Goal: Information Seeking & Learning: Learn about a topic

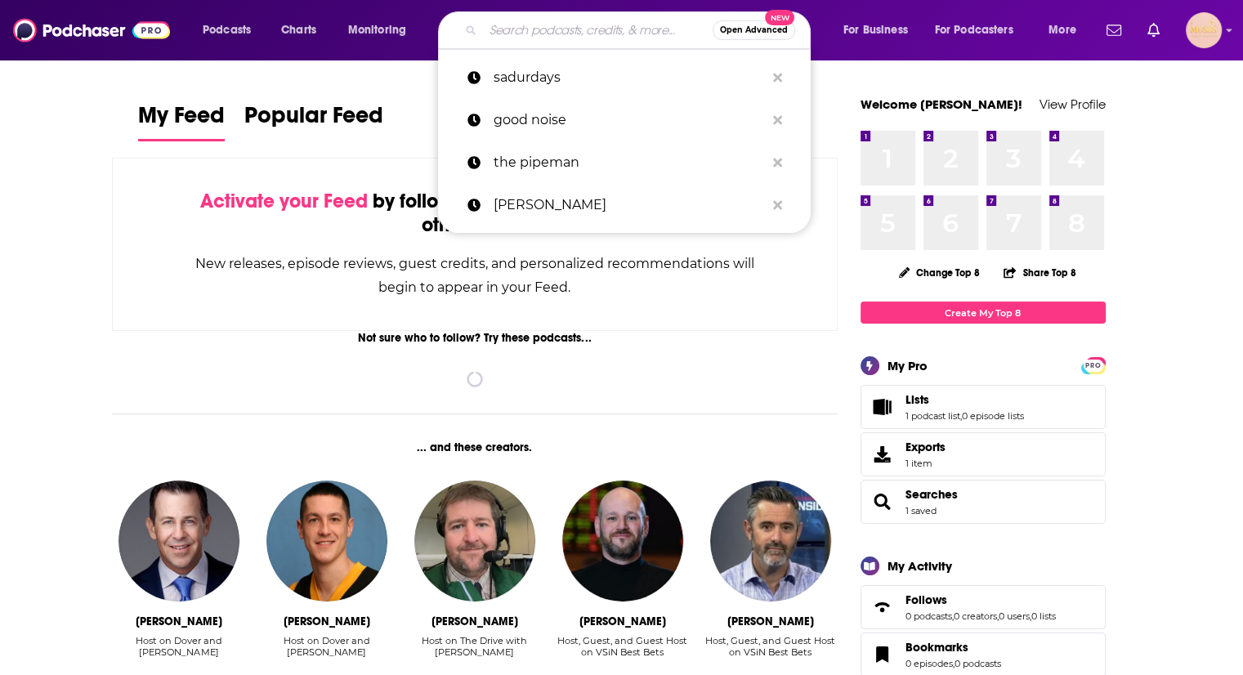
click at [526, 32] on input "Search podcasts, credits, & more..." at bounding box center [598, 30] width 230 height 26
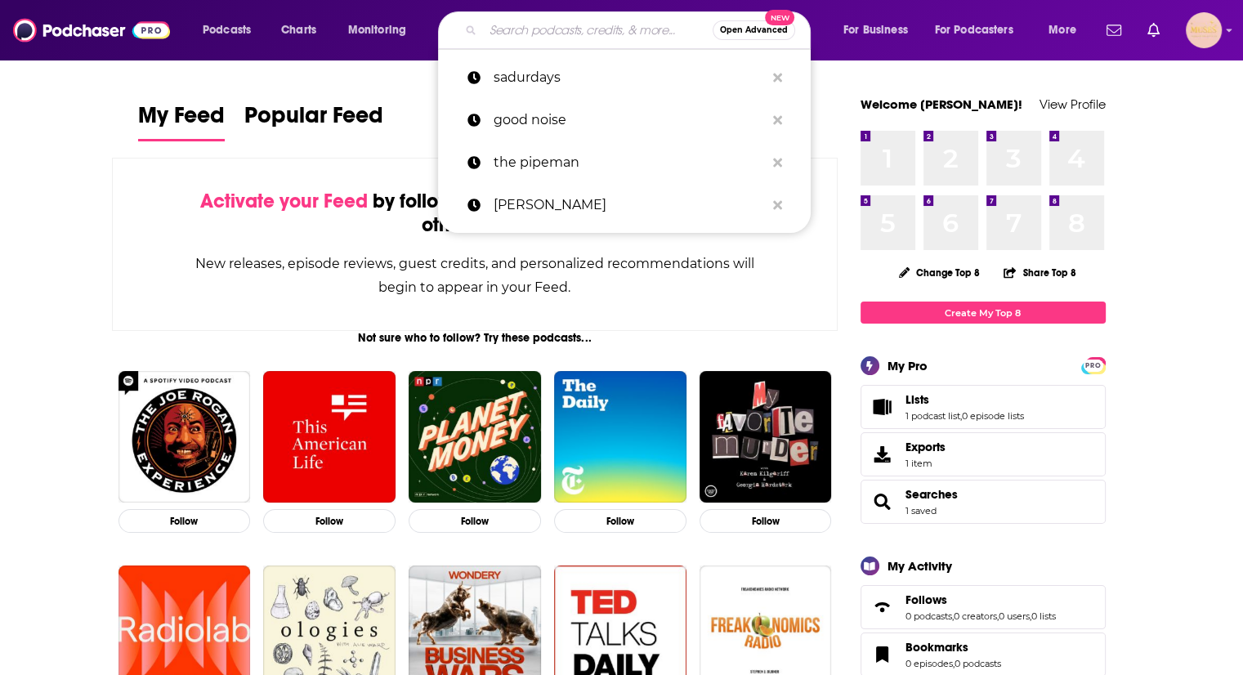
type input "v"
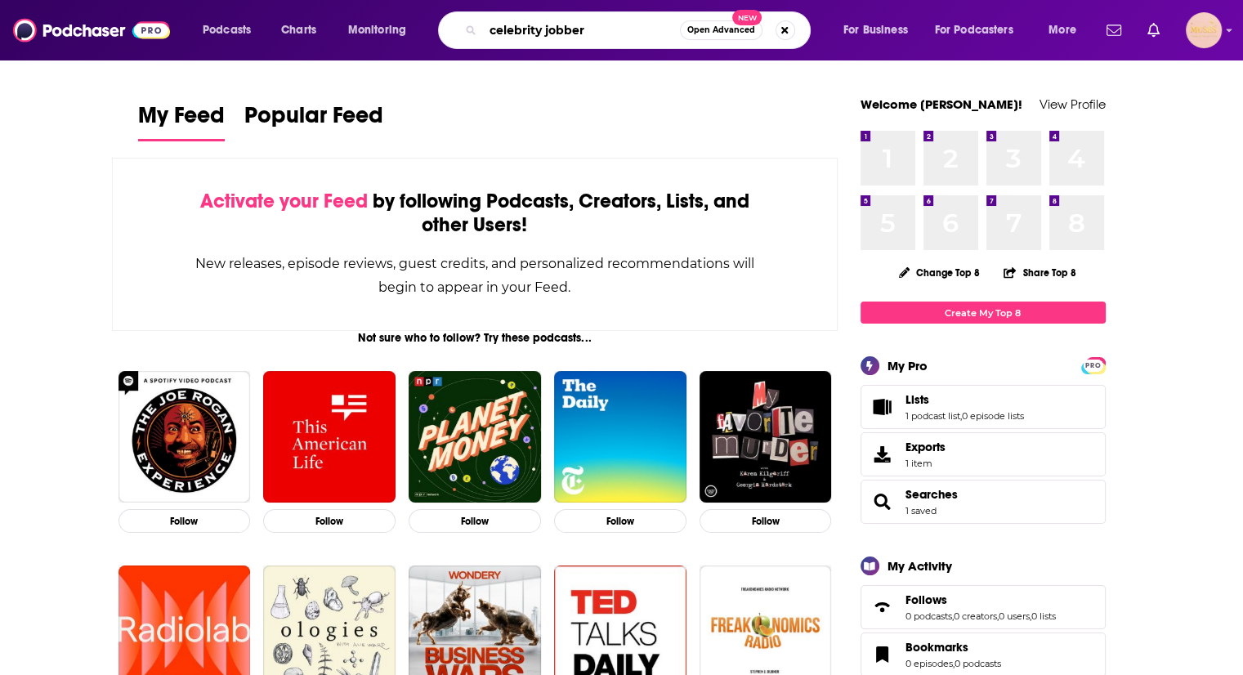
type input "celebrity jobber"
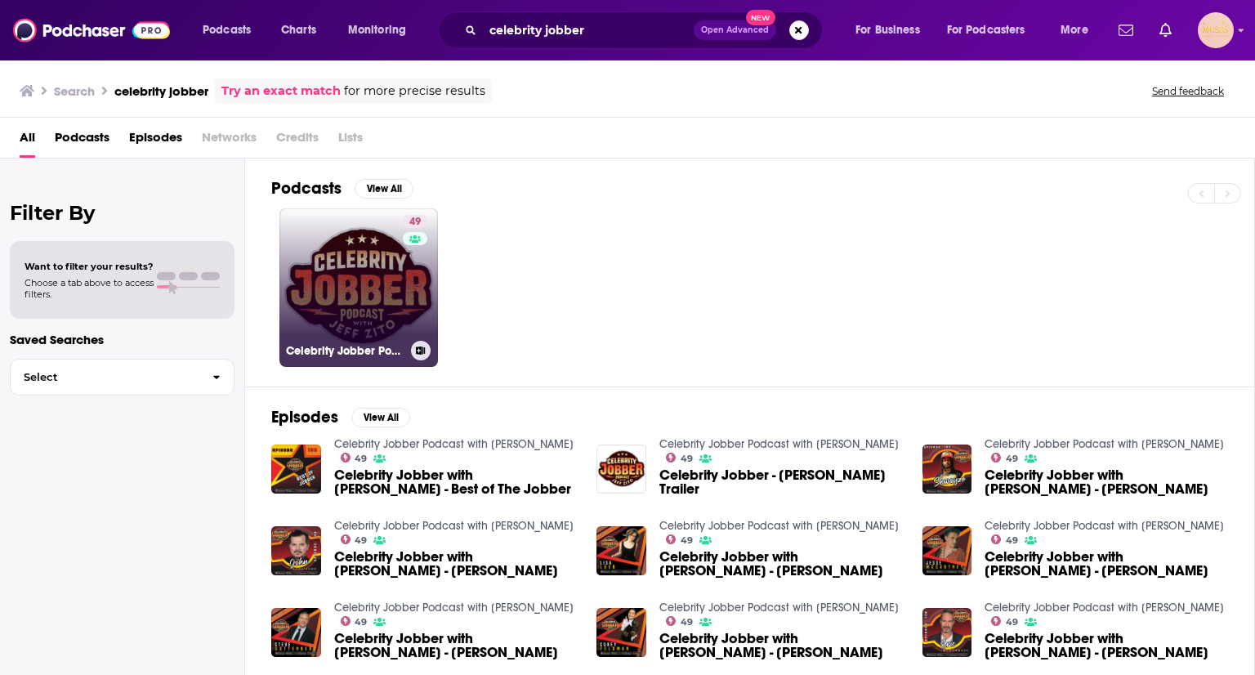
click at [404, 310] on div "49" at bounding box center [417, 278] width 29 height 126
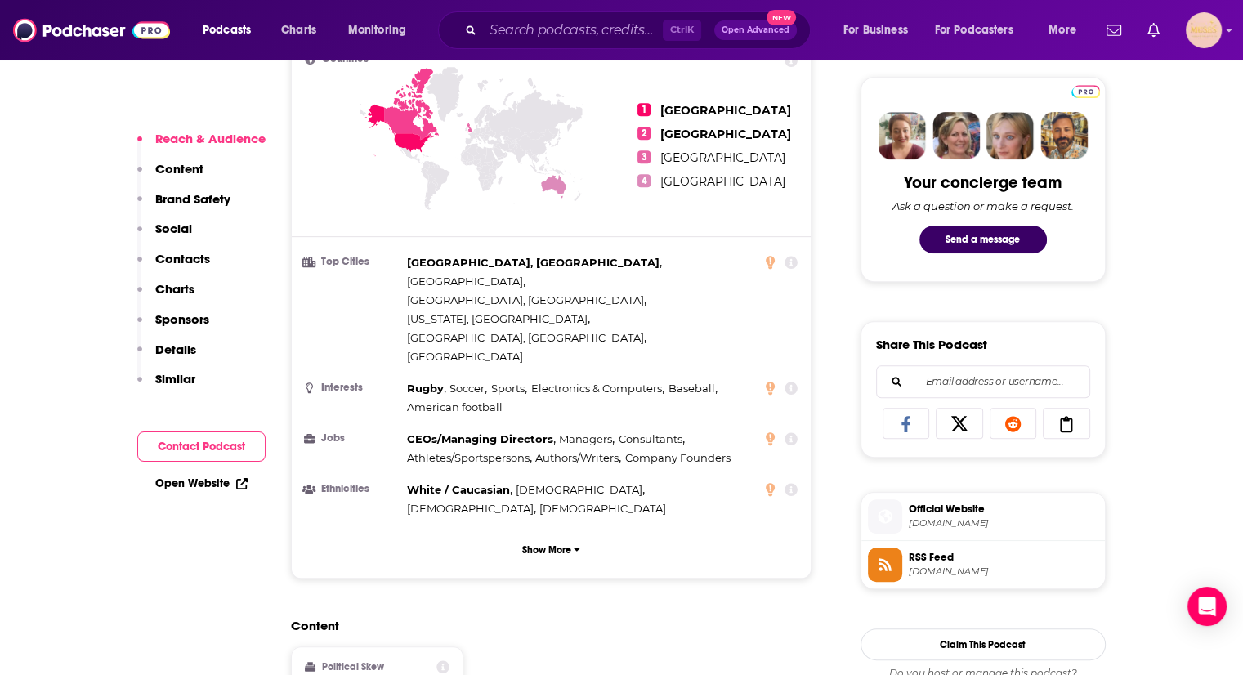
scroll to position [94, 0]
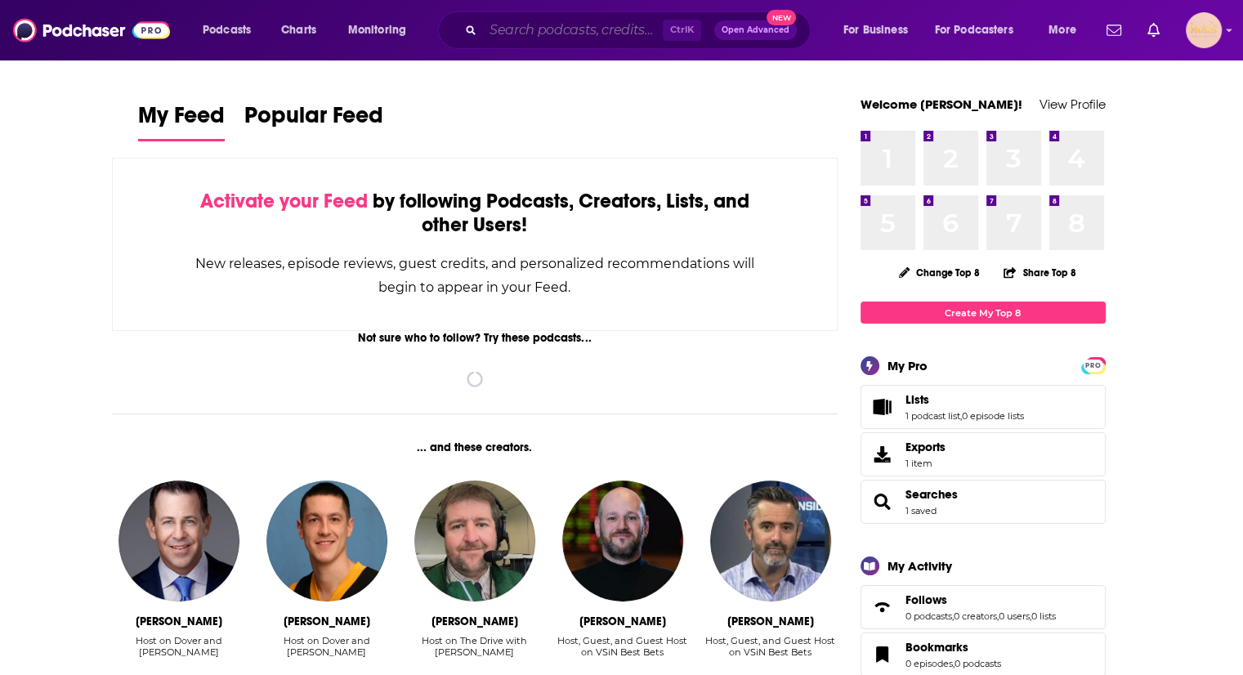
click at [595, 27] on input "Search podcasts, credits, & more..." at bounding box center [573, 30] width 180 height 26
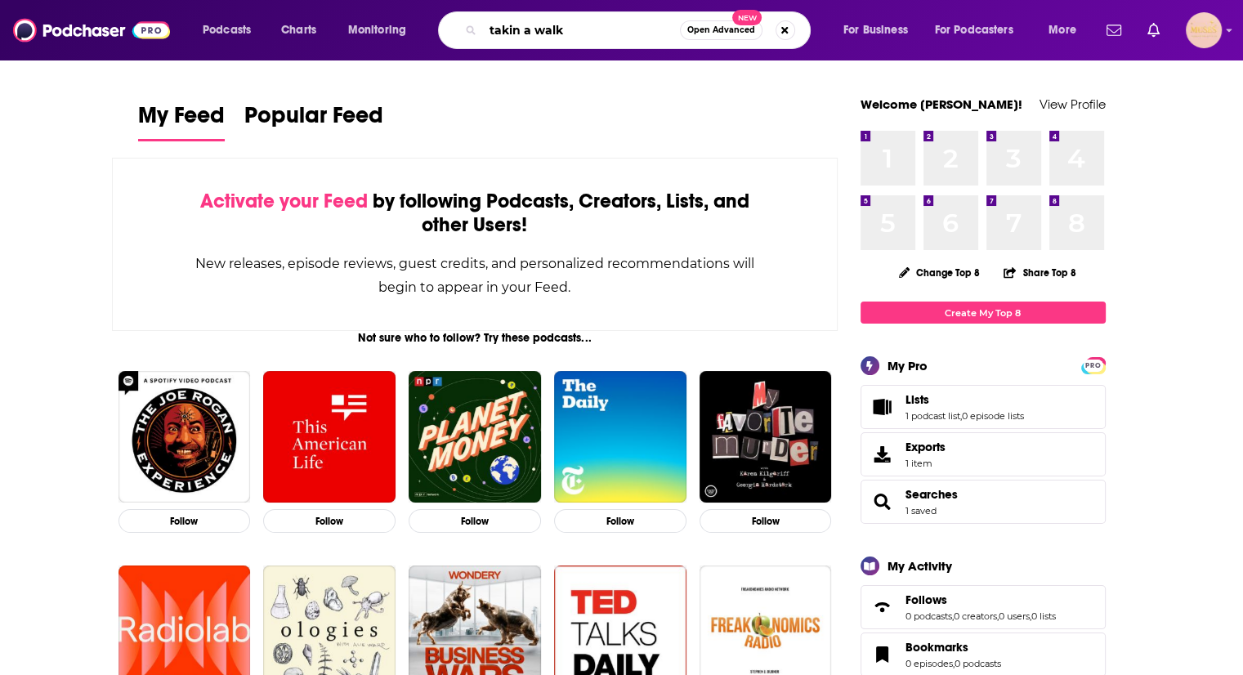
type input "takin a walk"
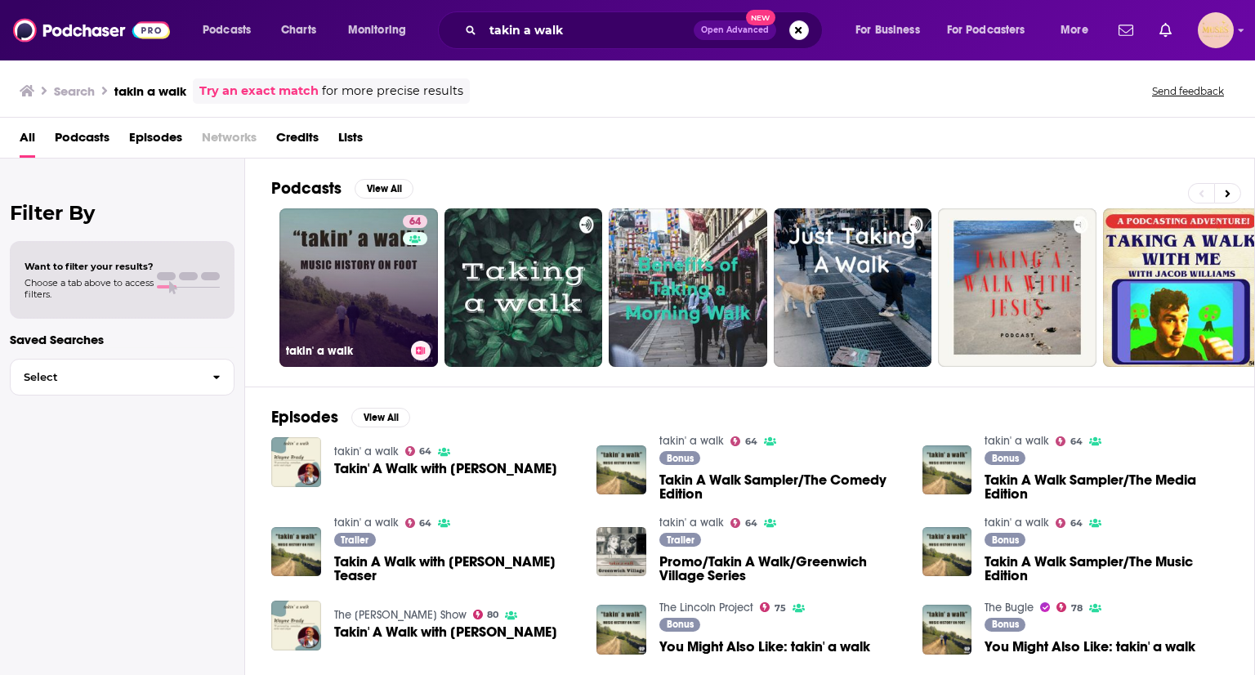
click at [355, 274] on link "64 takin' a walk" at bounding box center [358, 287] width 159 height 159
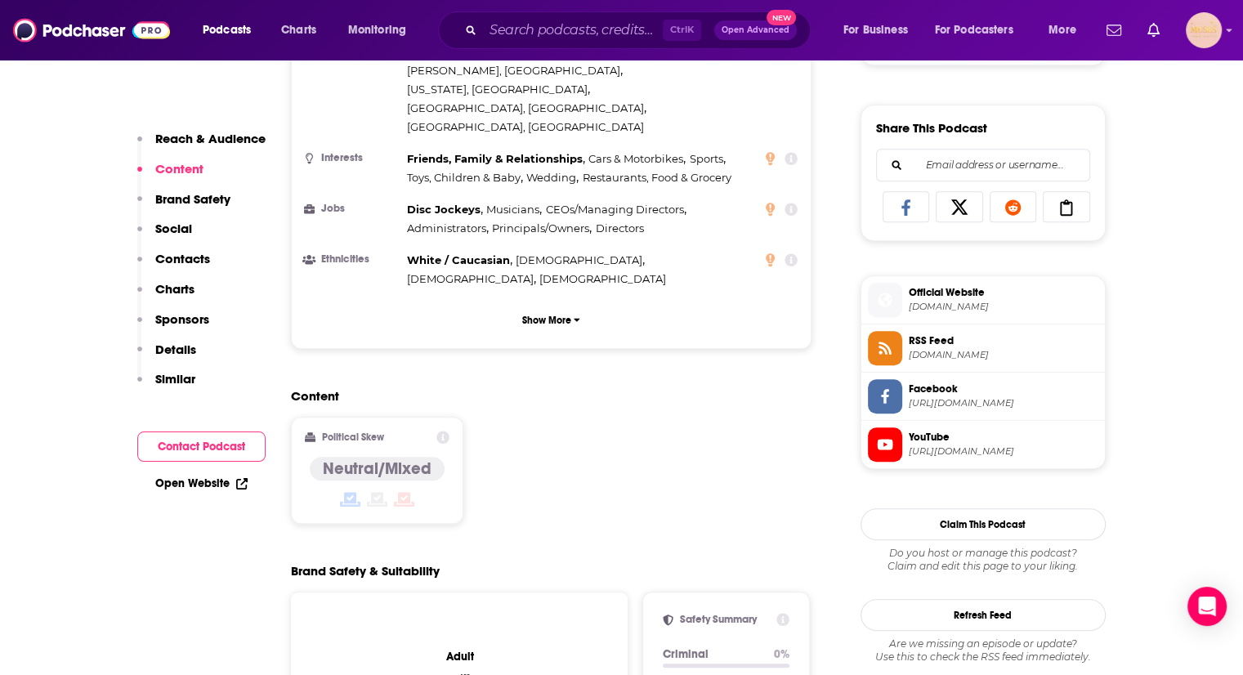
scroll to position [883, 0]
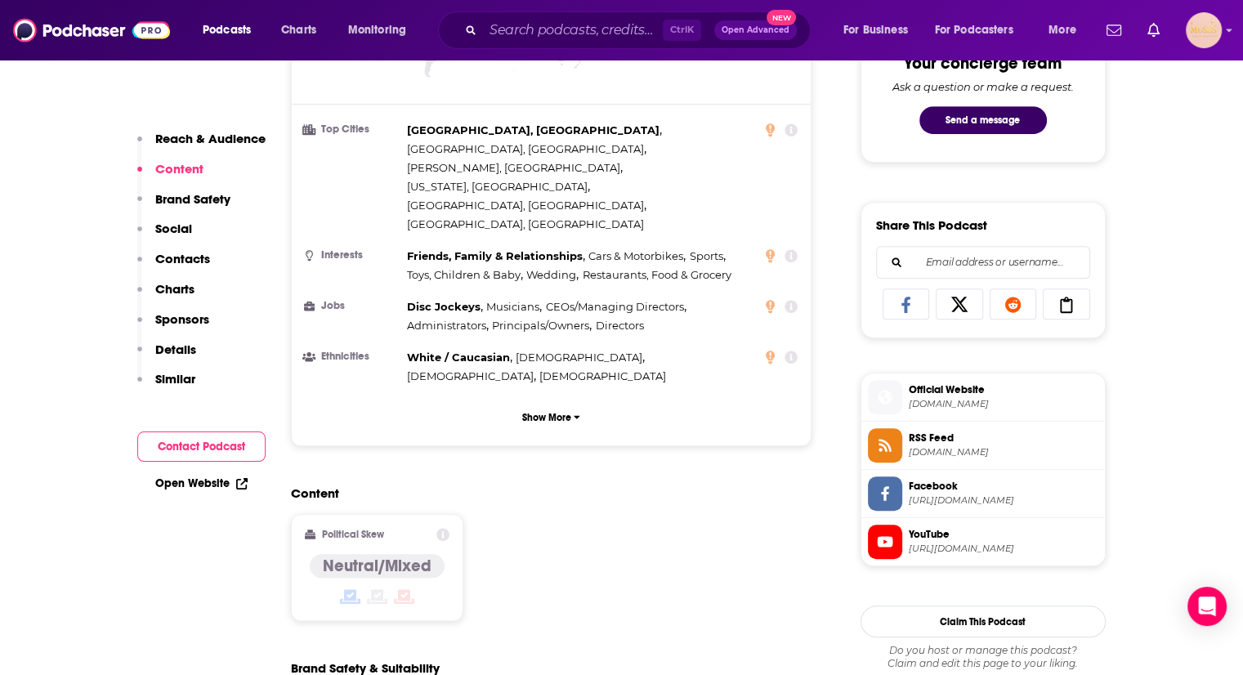
drag, startPoint x: 1240, startPoint y: 128, endPoint x: 1231, endPoint y: 74, distance: 55.6
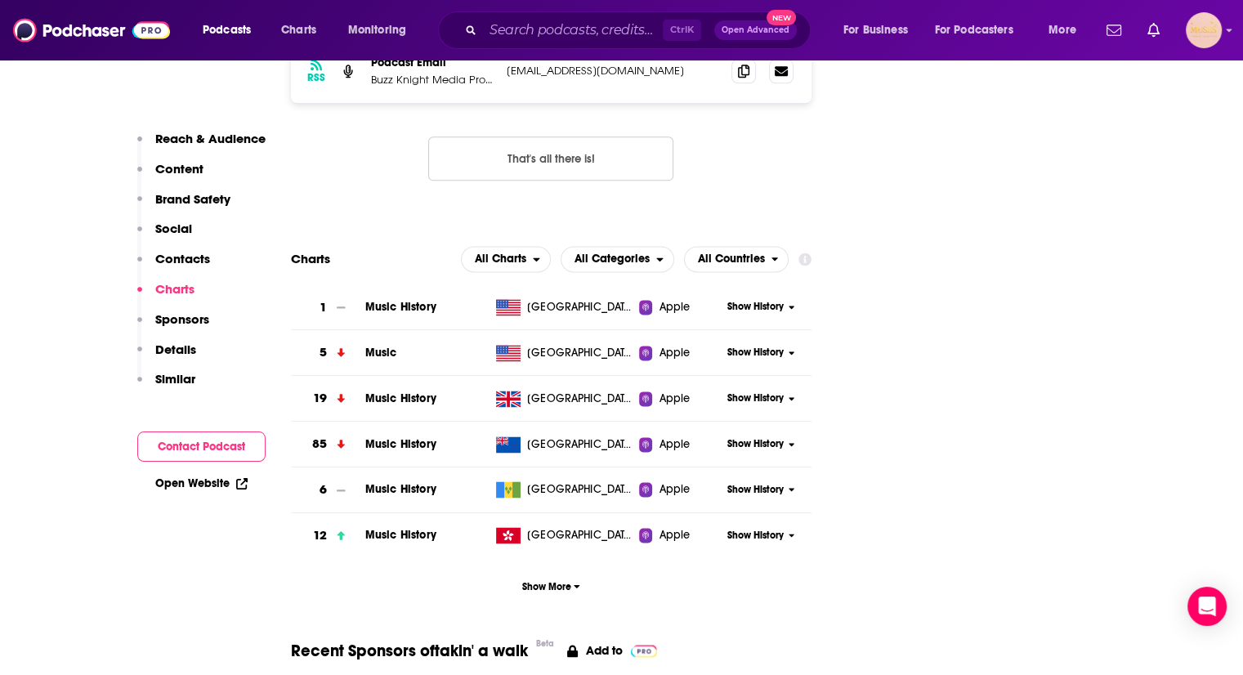
scroll to position [0, 0]
